Goal: Share content: Share content

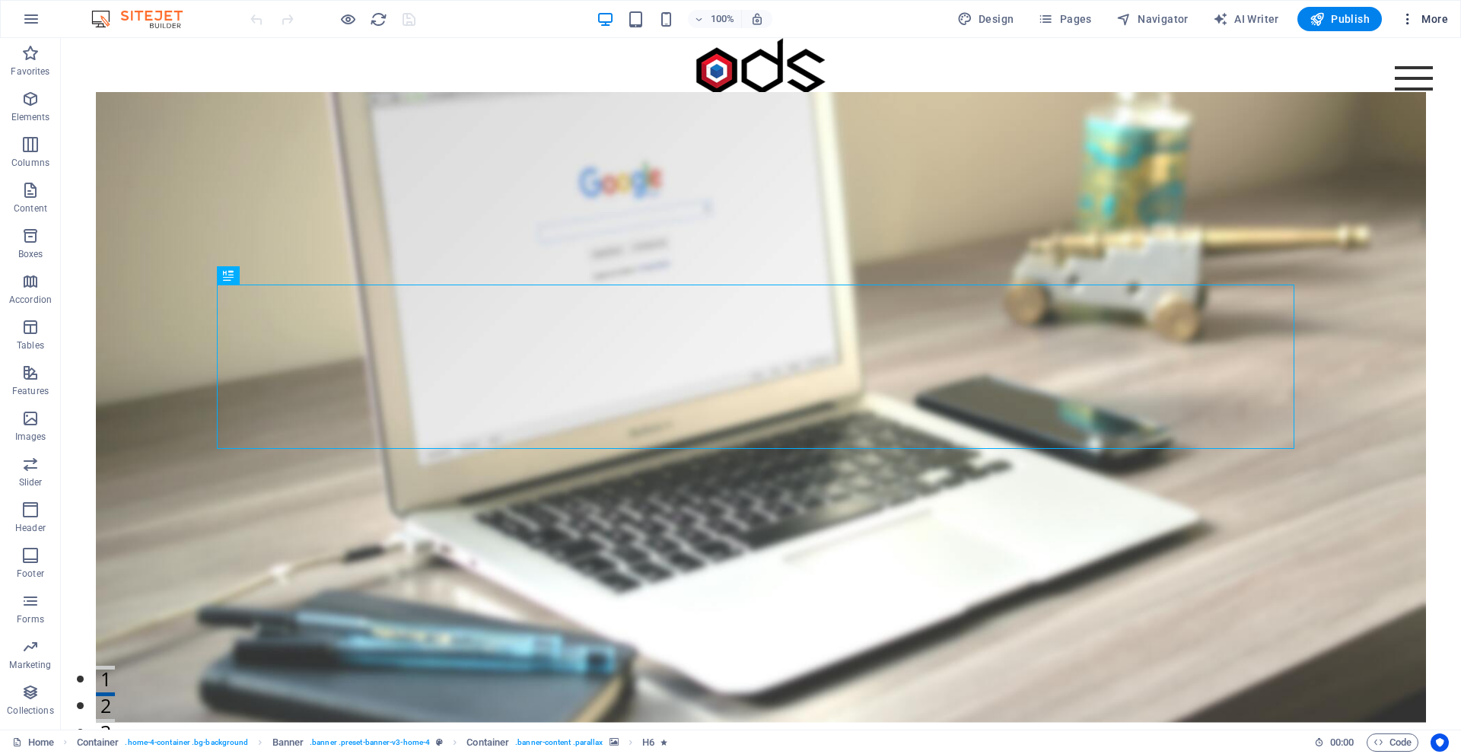
click at [1411, 15] on icon "button" at bounding box center [1407, 18] width 15 height 15
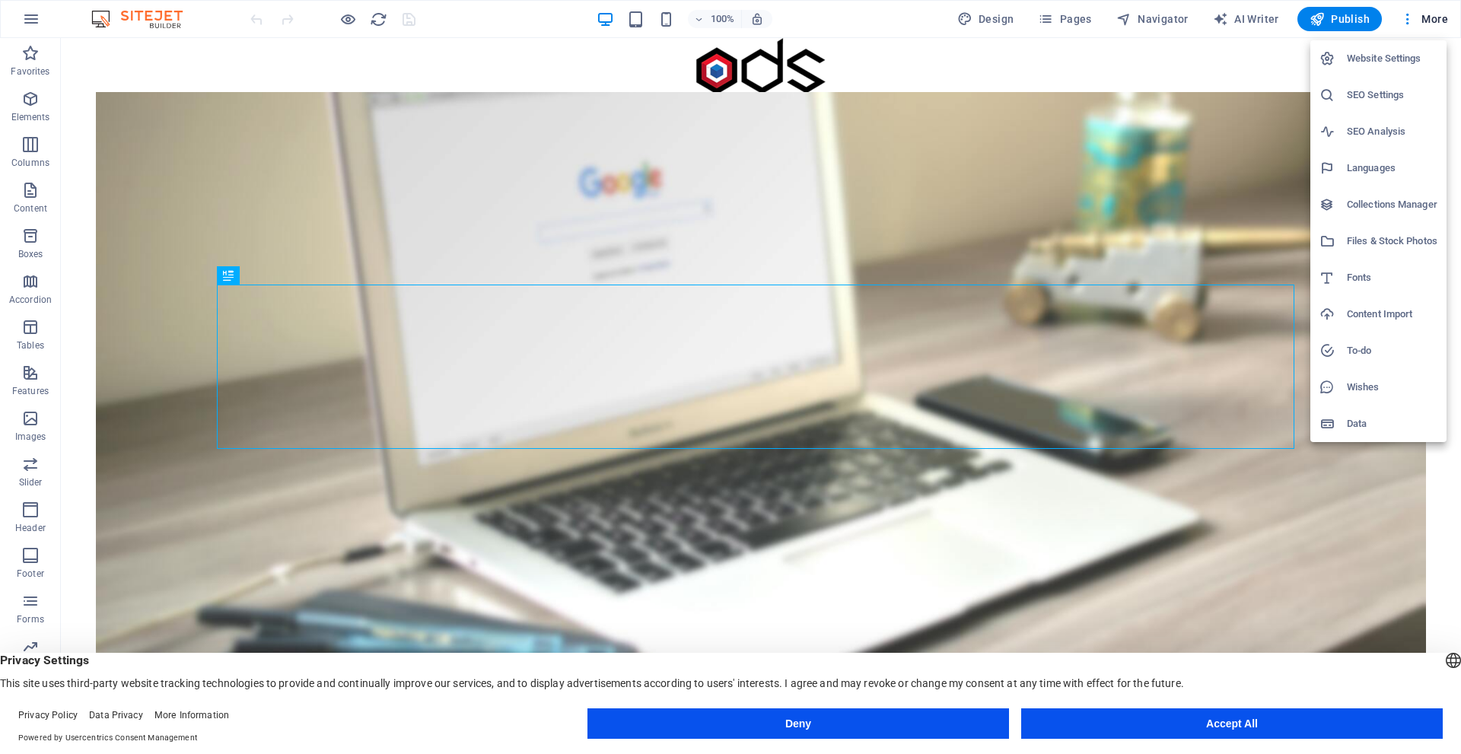
click at [27, 18] on div at bounding box center [730, 377] width 1461 height 754
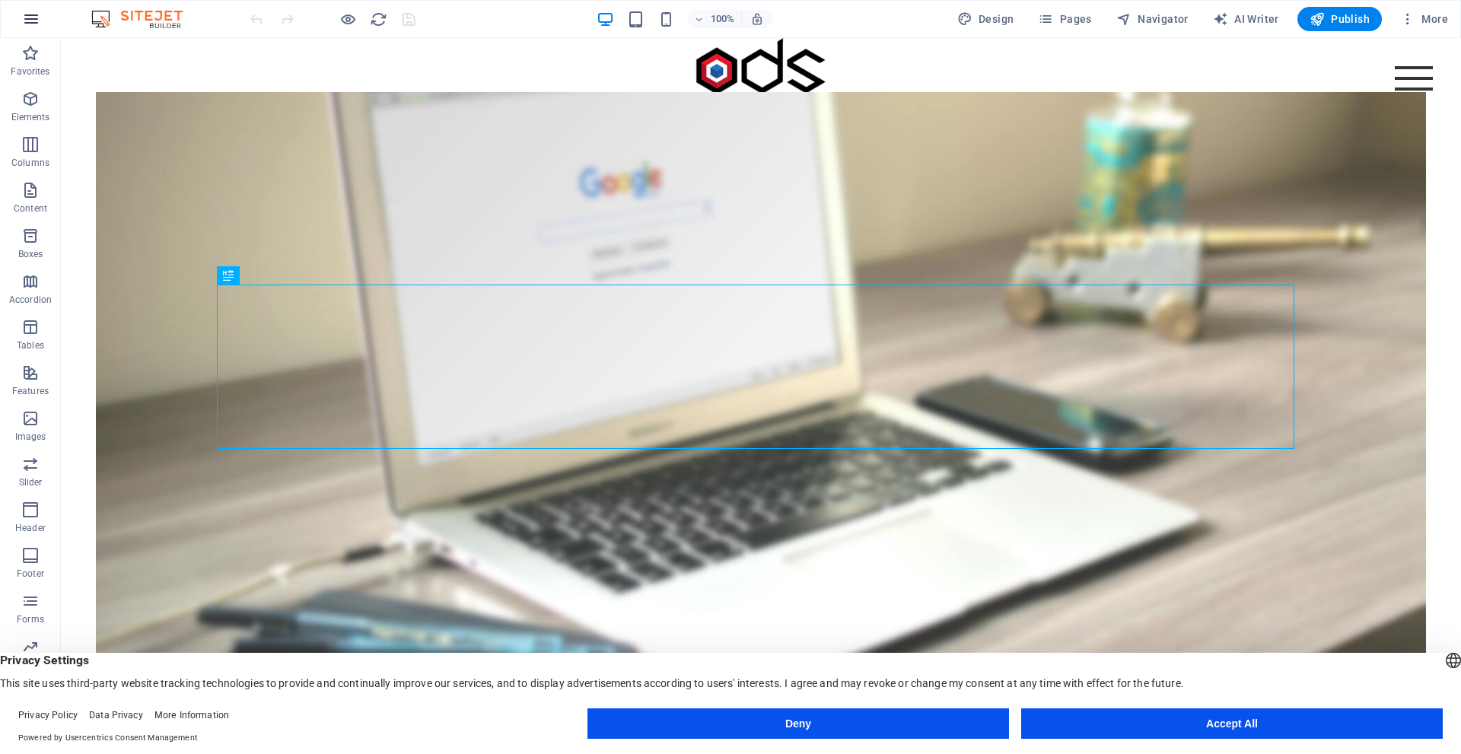
click at [29, 18] on icon "button" at bounding box center [31, 19] width 18 height 18
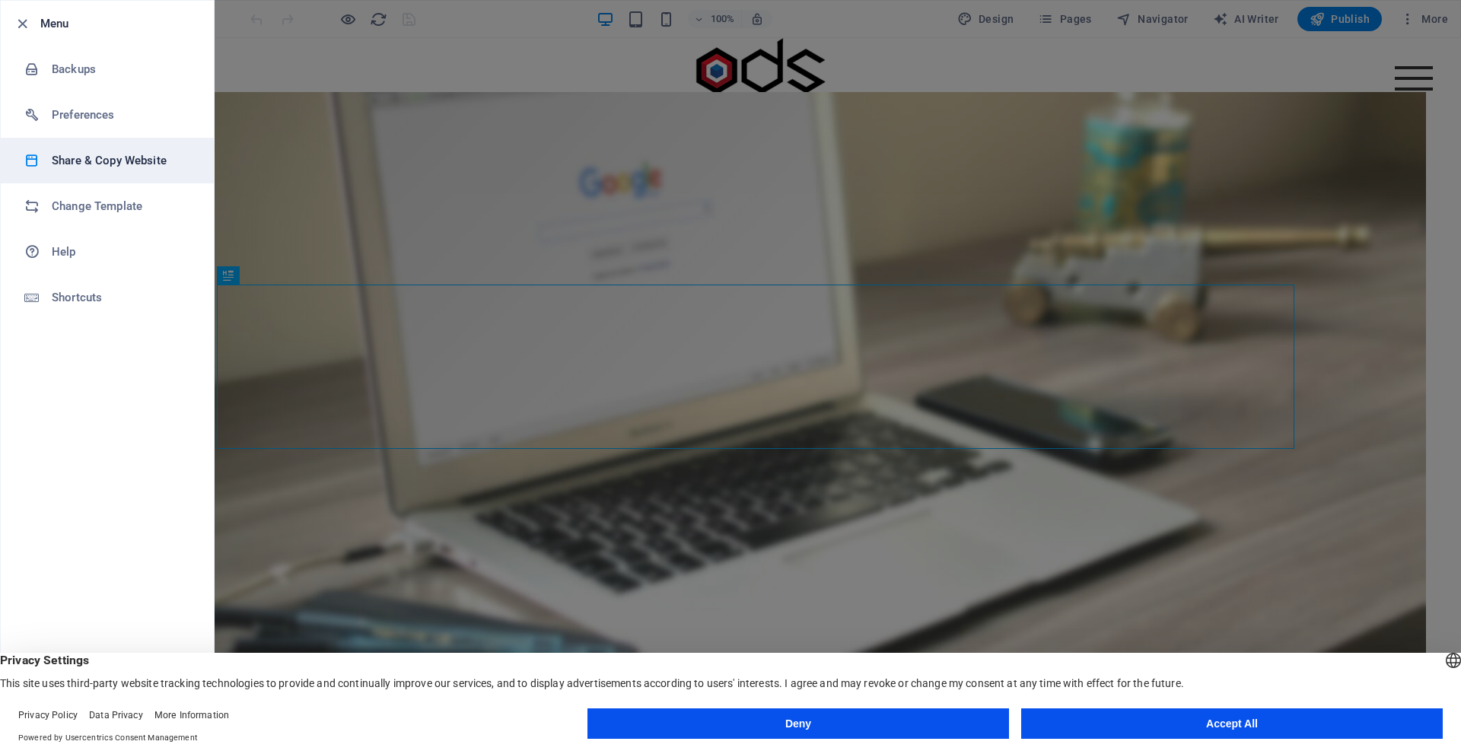
click at [132, 164] on h6 "Share & Copy Website" at bounding box center [122, 160] width 141 height 18
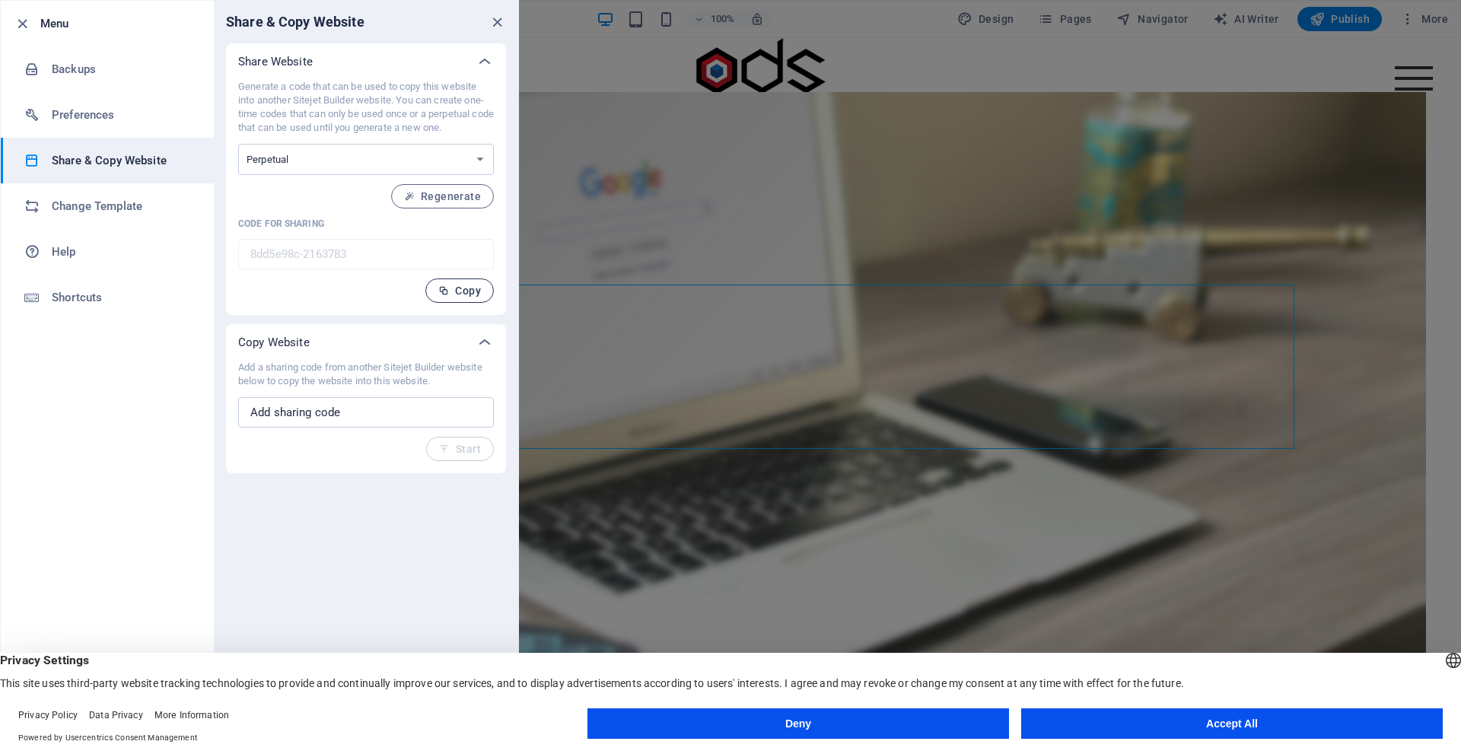
click at [450, 291] on span "Copy" at bounding box center [459, 291] width 43 height 12
